Goal: Information Seeking & Learning: Learn about a topic

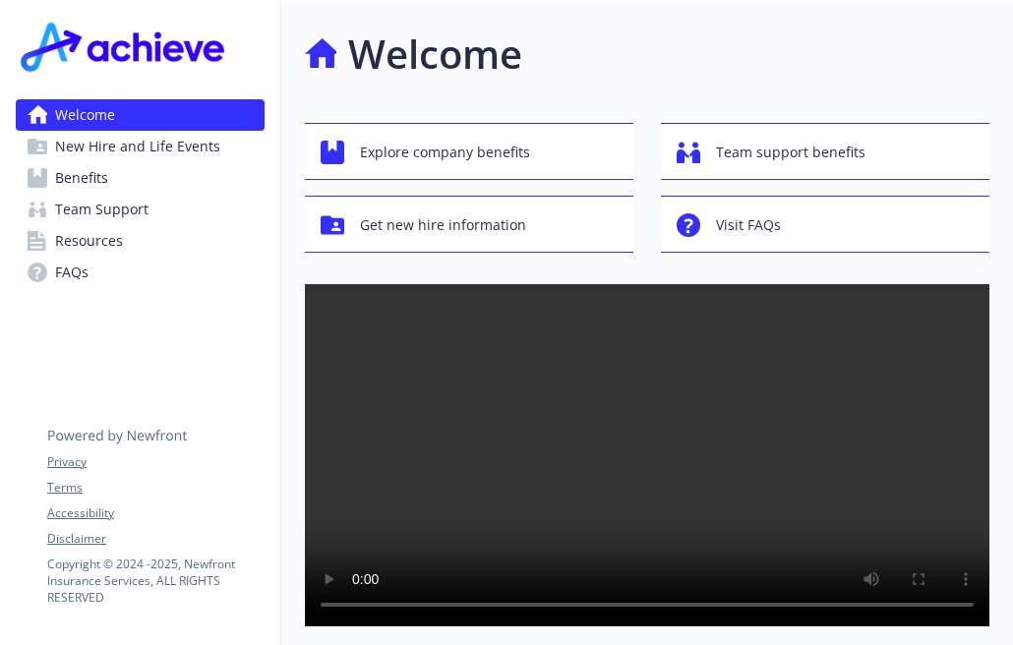
click at [183, 148] on span "New Hire and Life Events" at bounding box center [137, 146] width 165 height 31
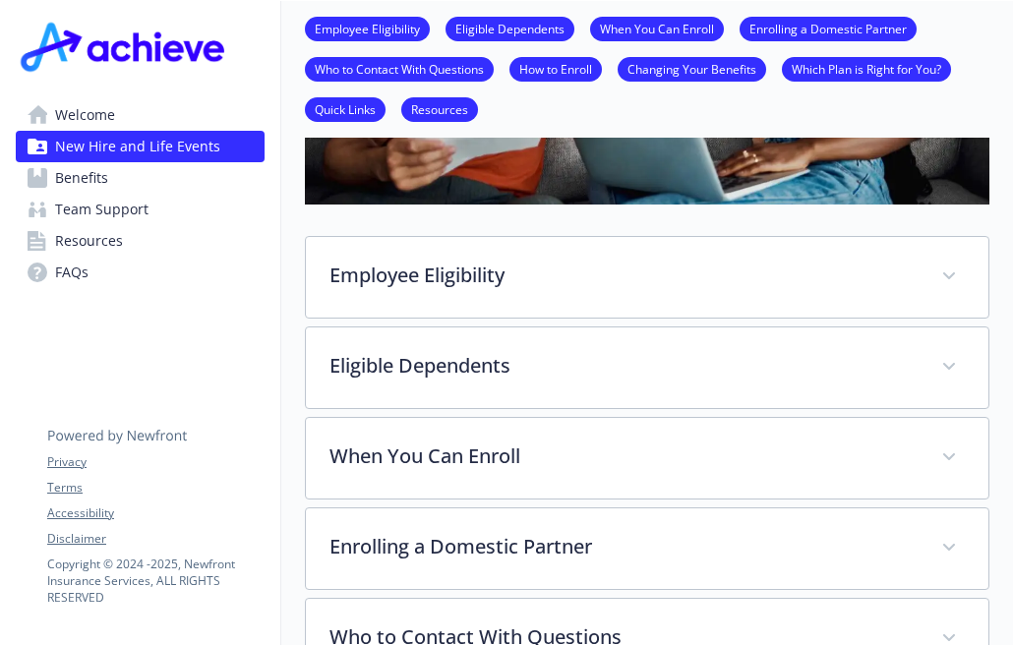
scroll to position [426, 15]
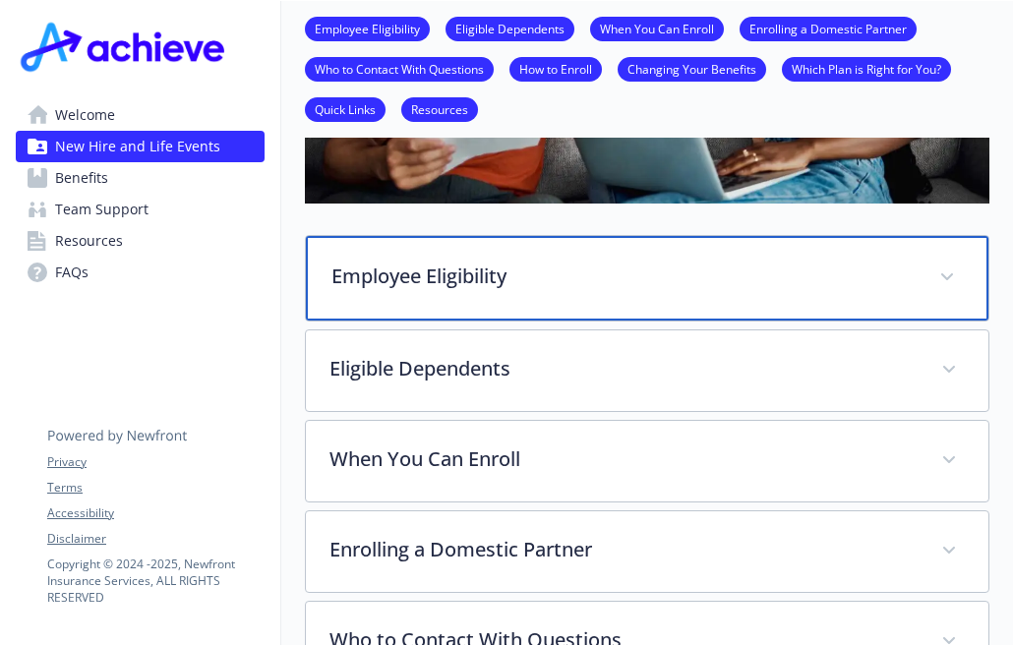
click at [606, 281] on p "Employee Eligibility" at bounding box center [623, 277] width 584 height 30
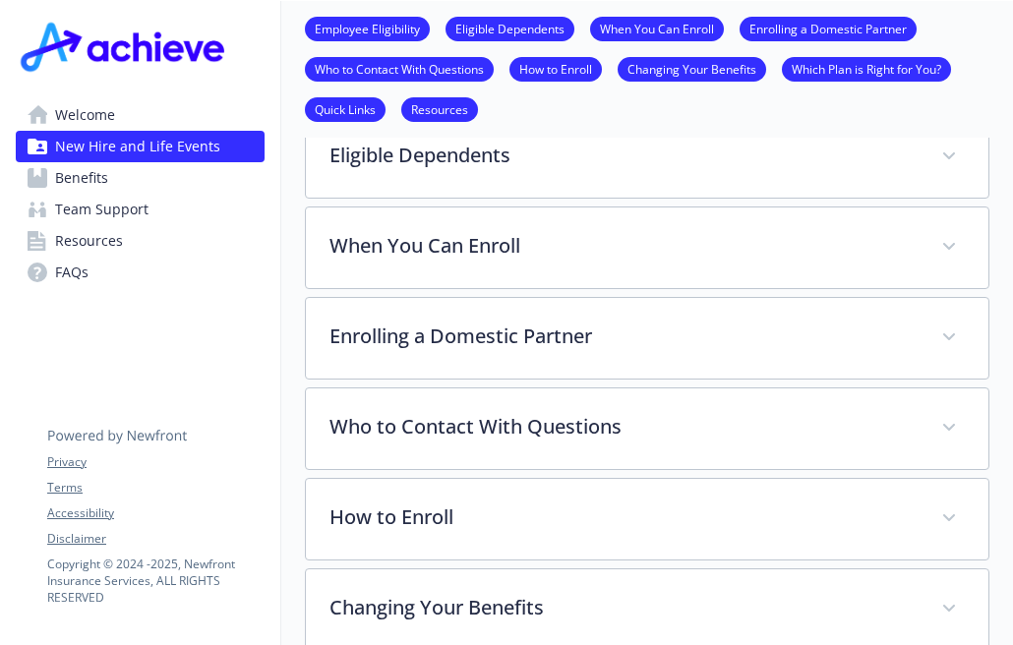
scroll to position [812, 15]
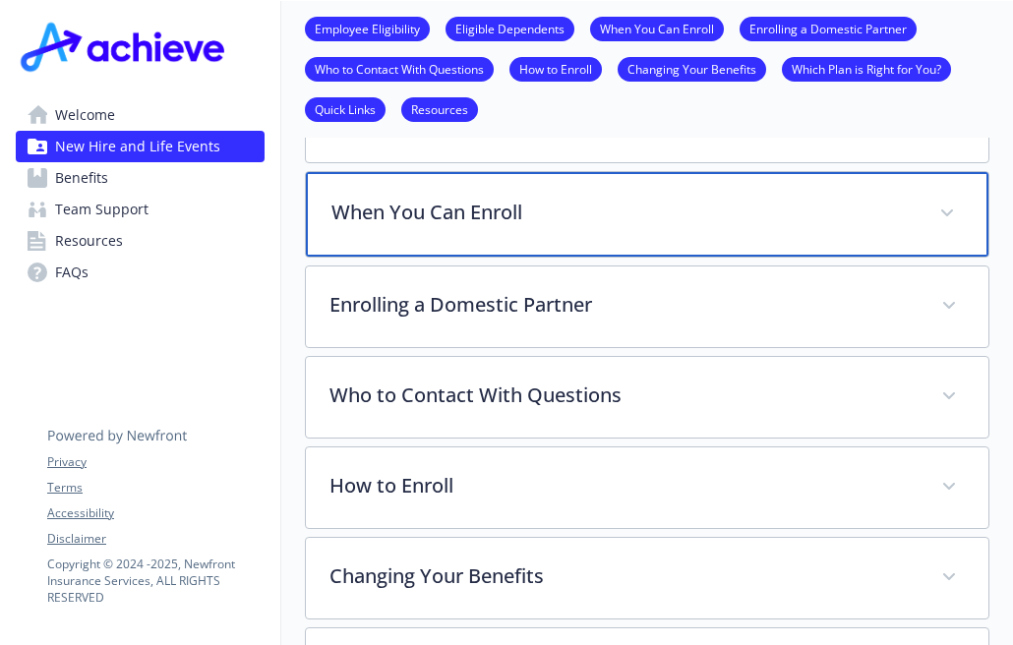
click at [584, 190] on div "When You Can Enroll" at bounding box center [647, 214] width 683 height 85
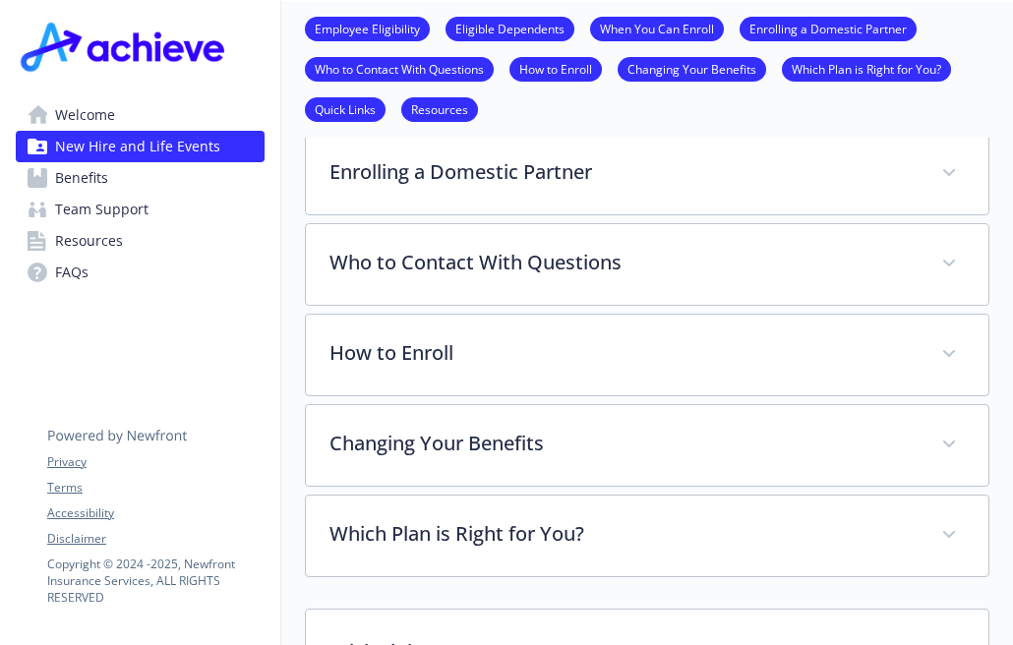
scroll to position [1166, 15]
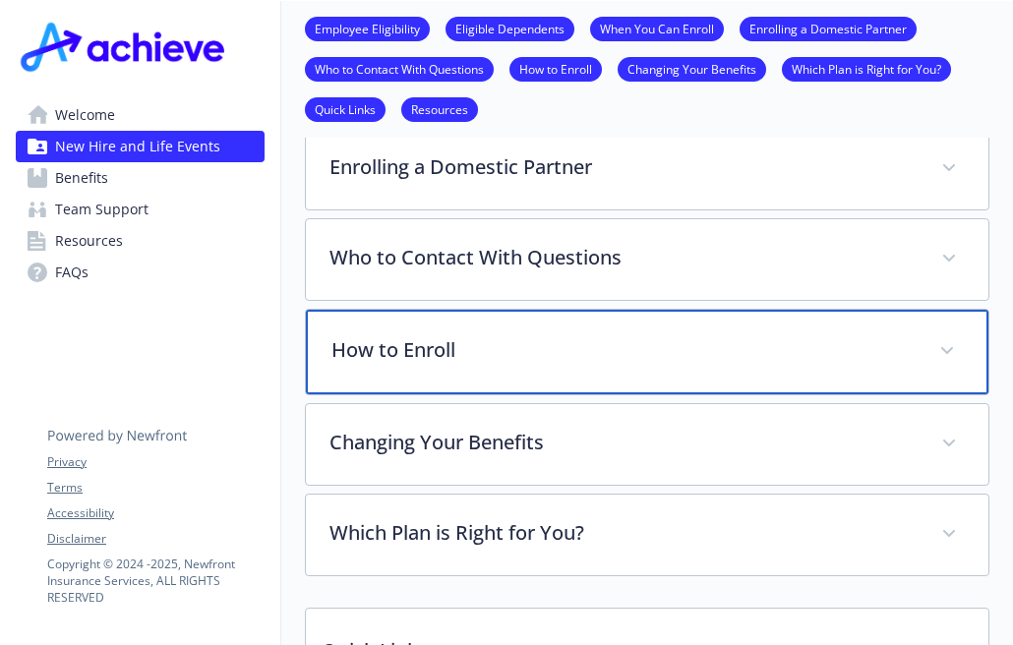
click at [568, 336] on p "How to Enroll" at bounding box center [623, 350] width 584 height 30
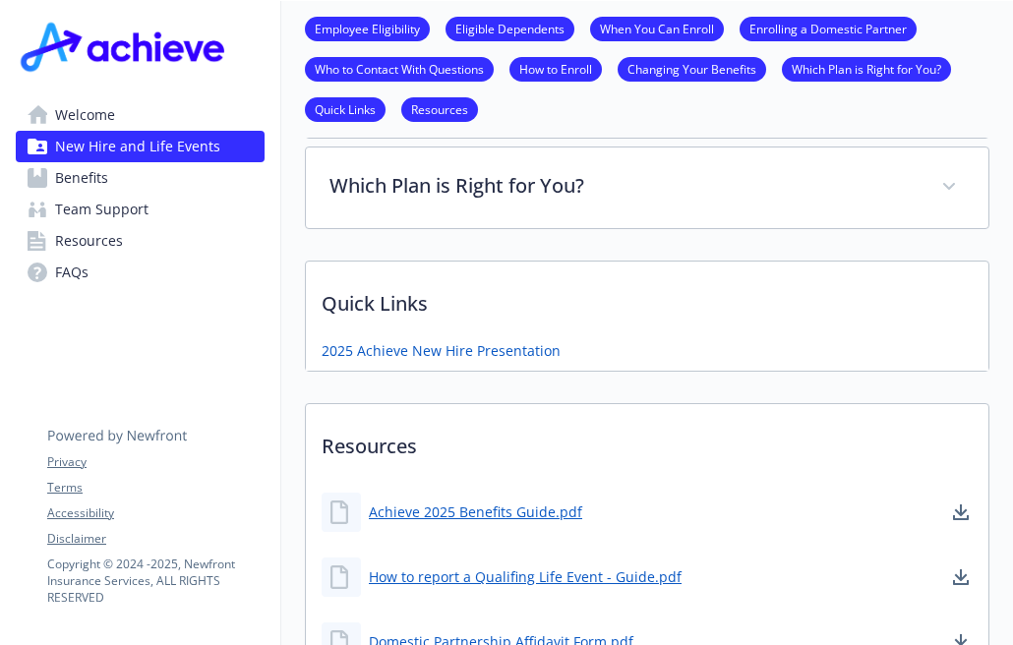
scroll to position [1766, 15]
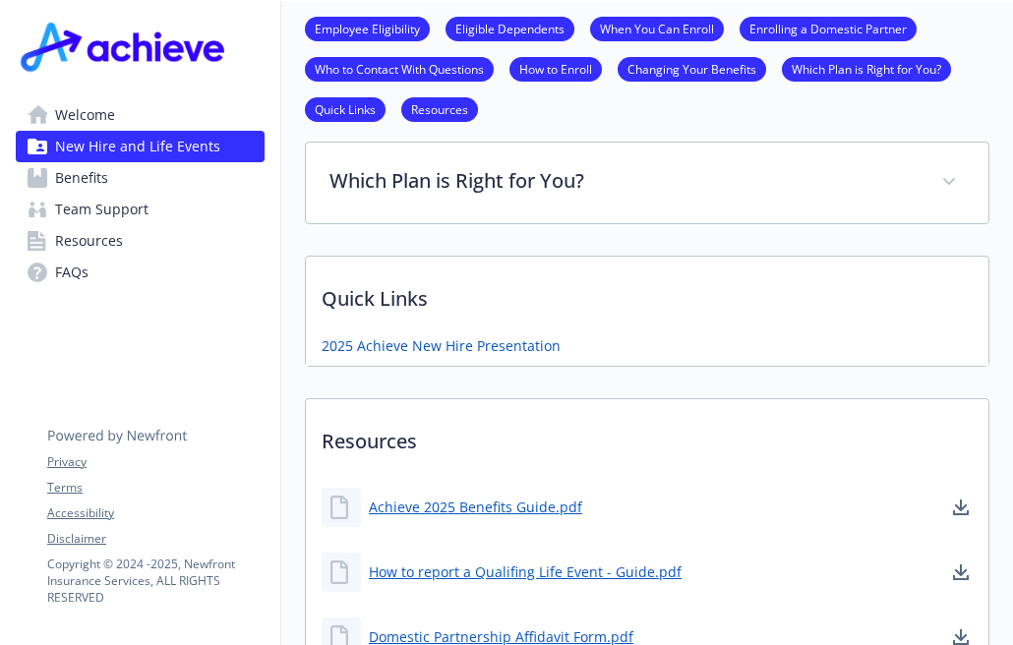
click at [83, 177] on span "Benefits" at bounding box center [81, 177] width 53 height 31
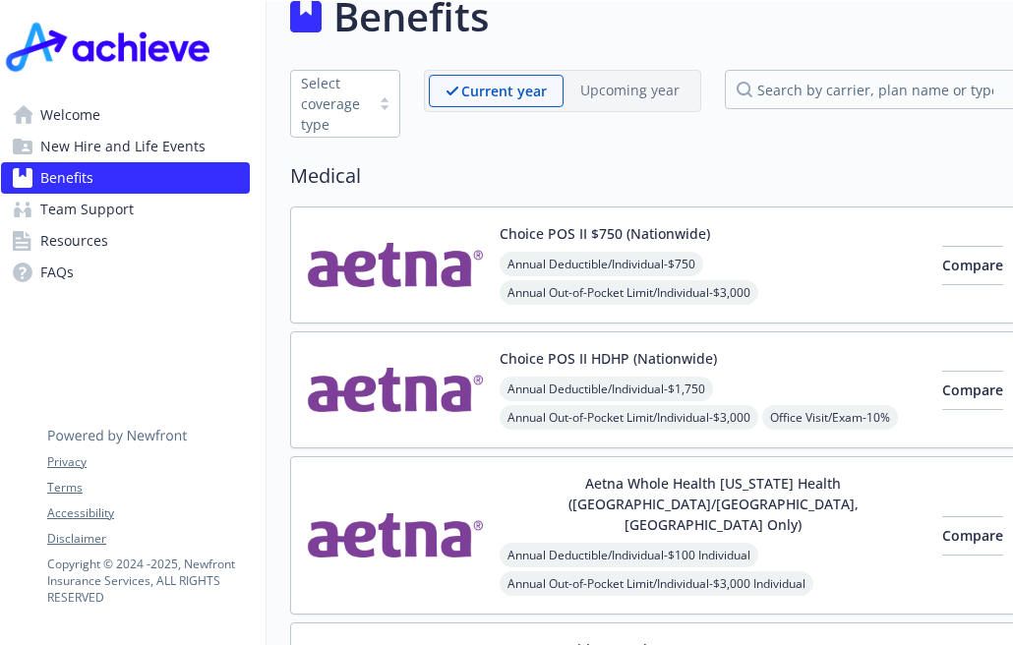
scroll to position [0, 15]
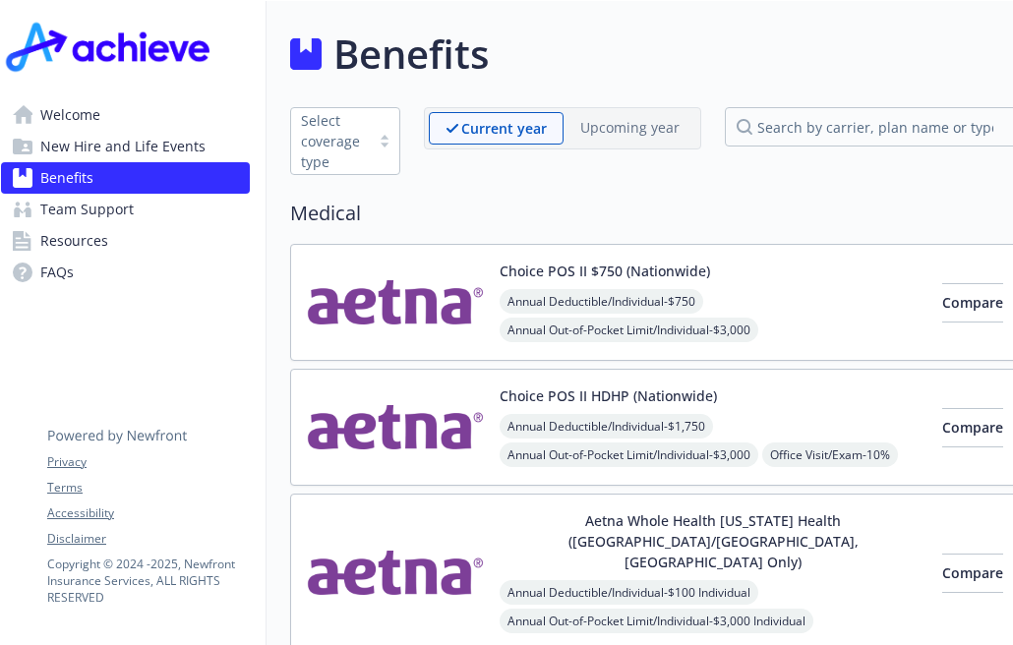
click at [85, 117] on span "Welcome" at bounding box center [70, 114] width 60 height 31
